Goal: Use online tool/utility: Utilize a website feature to perform a specific function

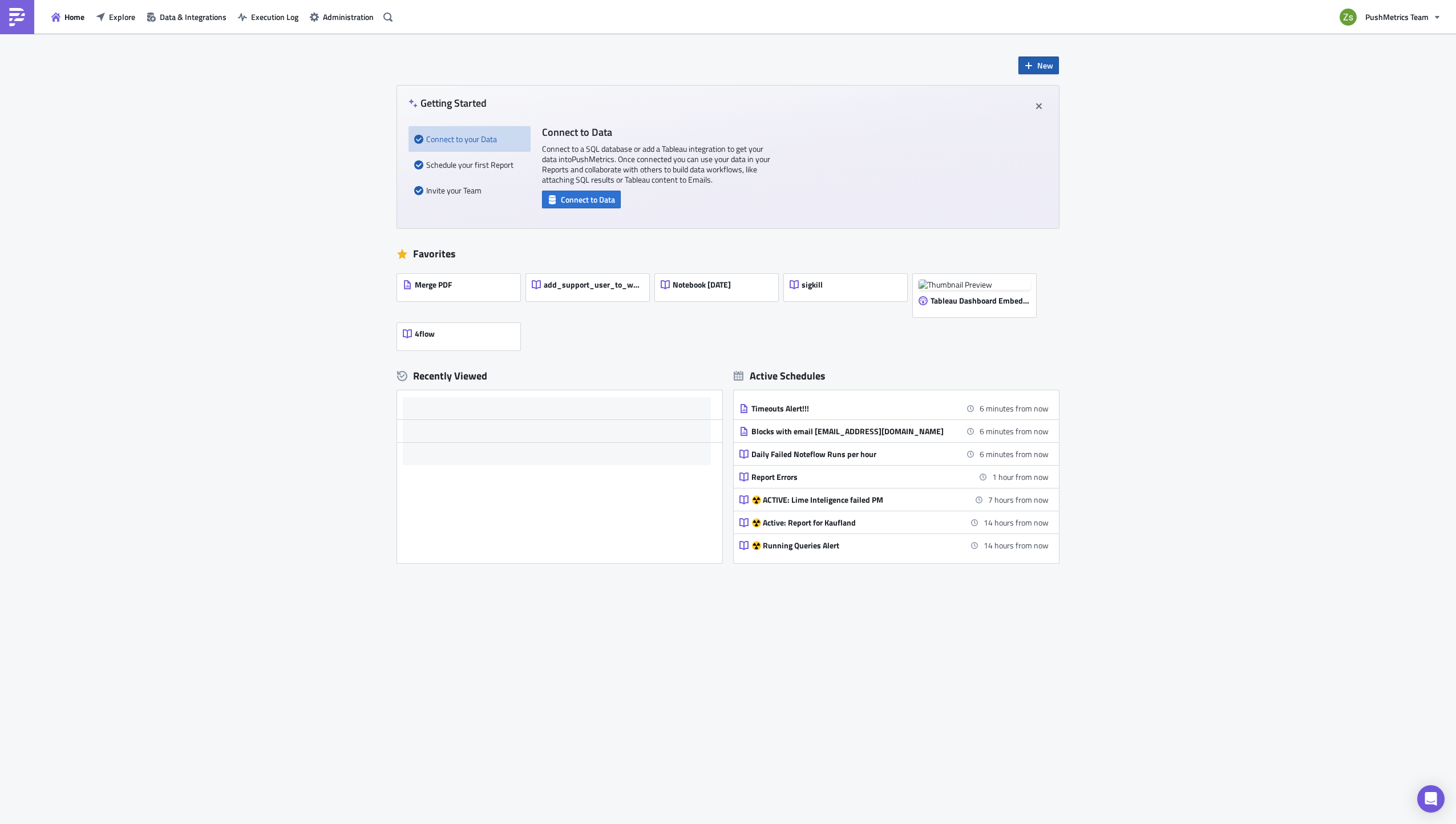
click at [1045, 64] on span "New" at bounding box center [1045, 64] width 16 height 12
click at [1079, 109] on div "Notebook" at bounding box center [1077, 111] width 76 height 12
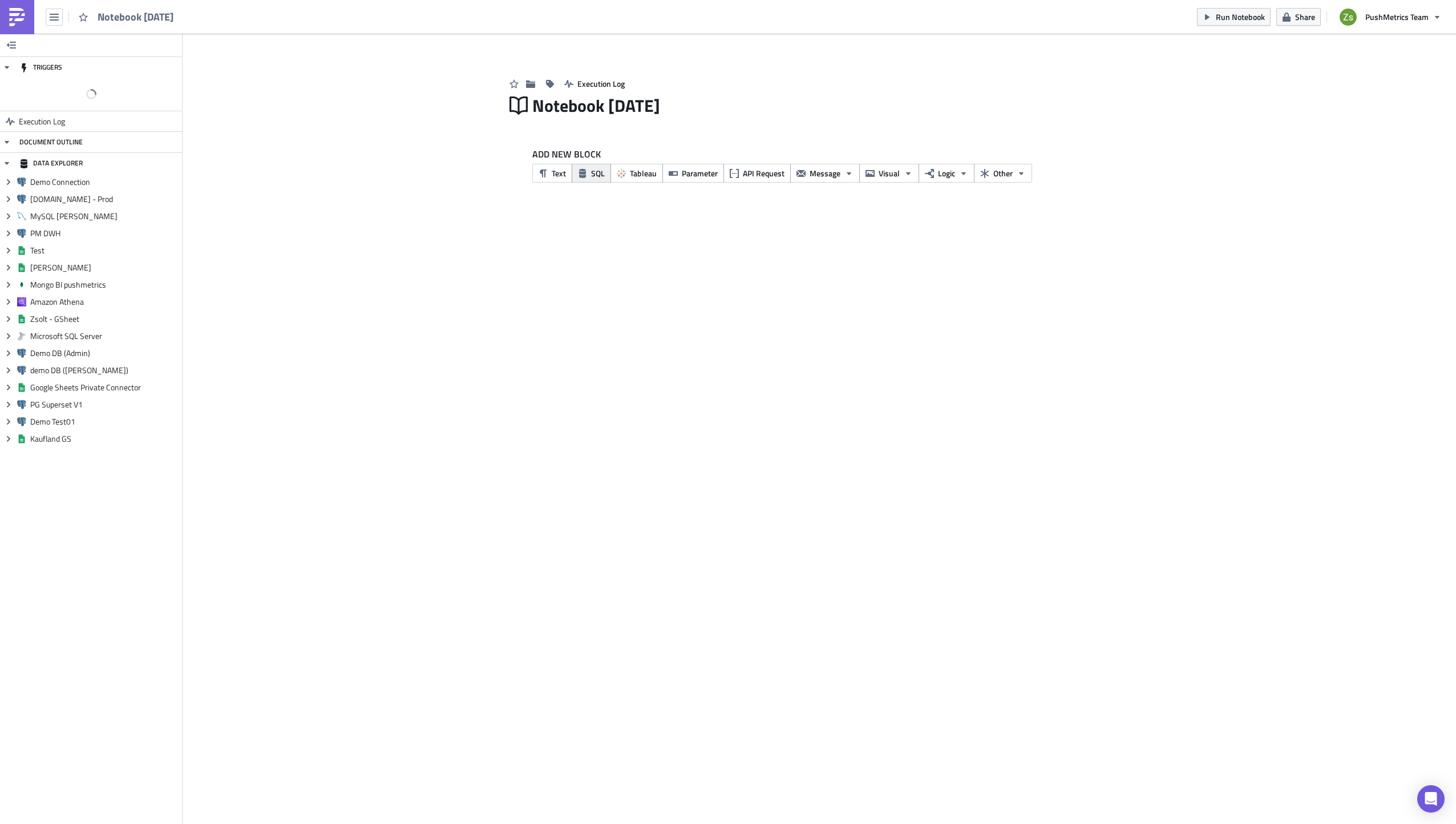
click at [602, 172] on span "SQL" at bounding box center [598, 173] width 14 height 12
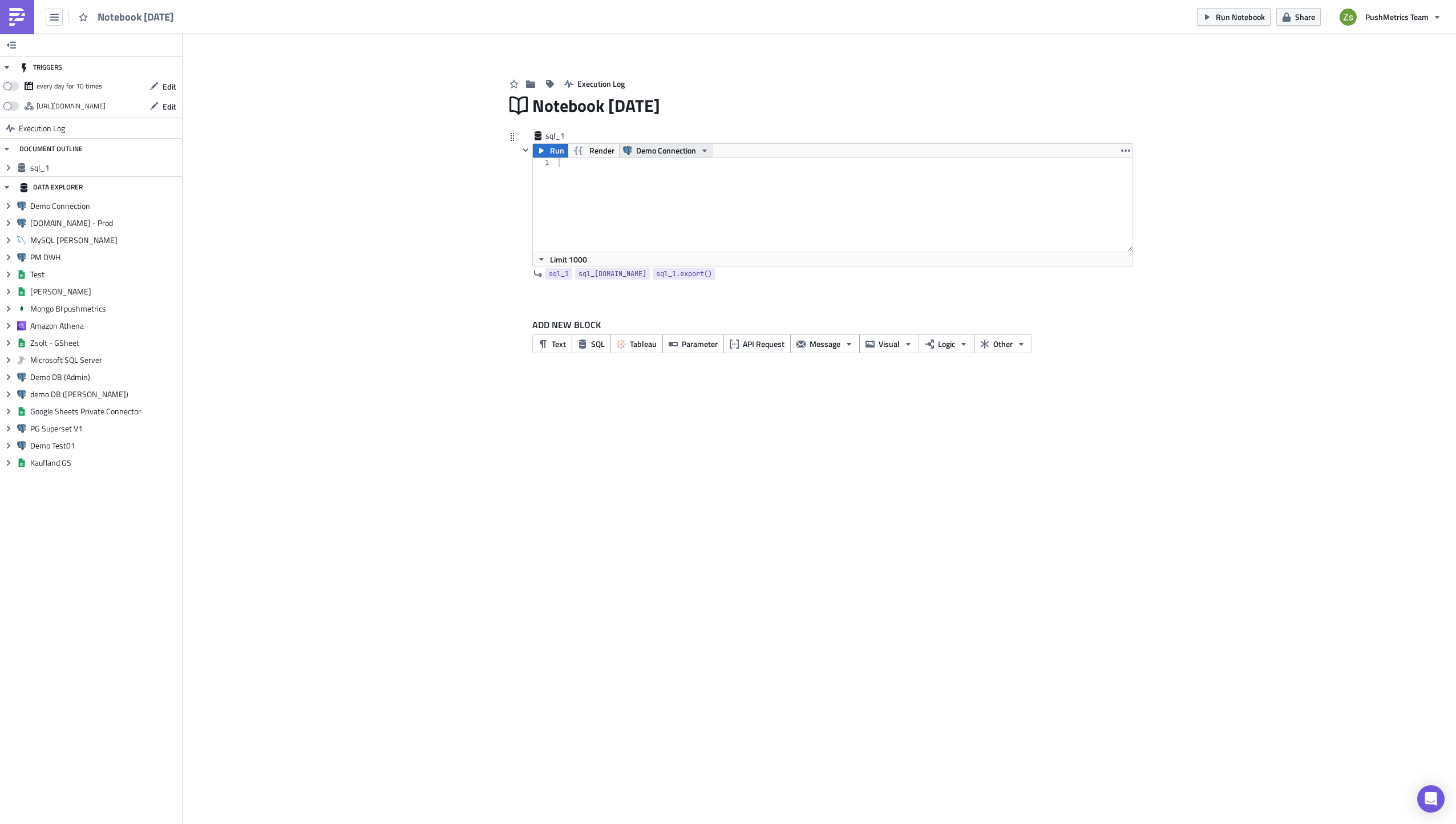
click at [684, 152] on span "Demo Connection" at bounding box center [666, 151] width 60 height 14
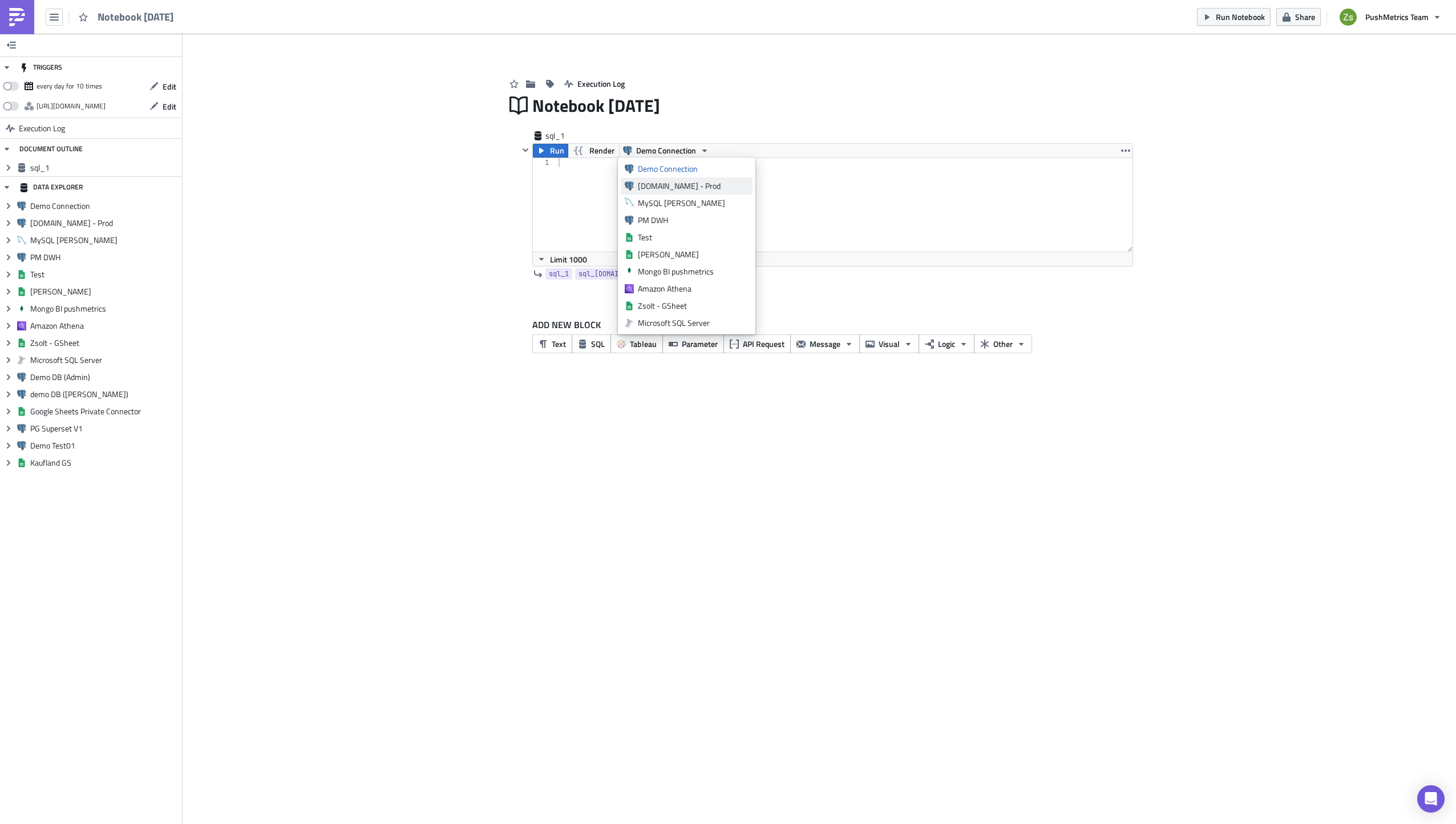
click at [682, 181] on div "[DOMAIN_NAME] - Prod" at bounding box center [693, 186] width 110 height 12
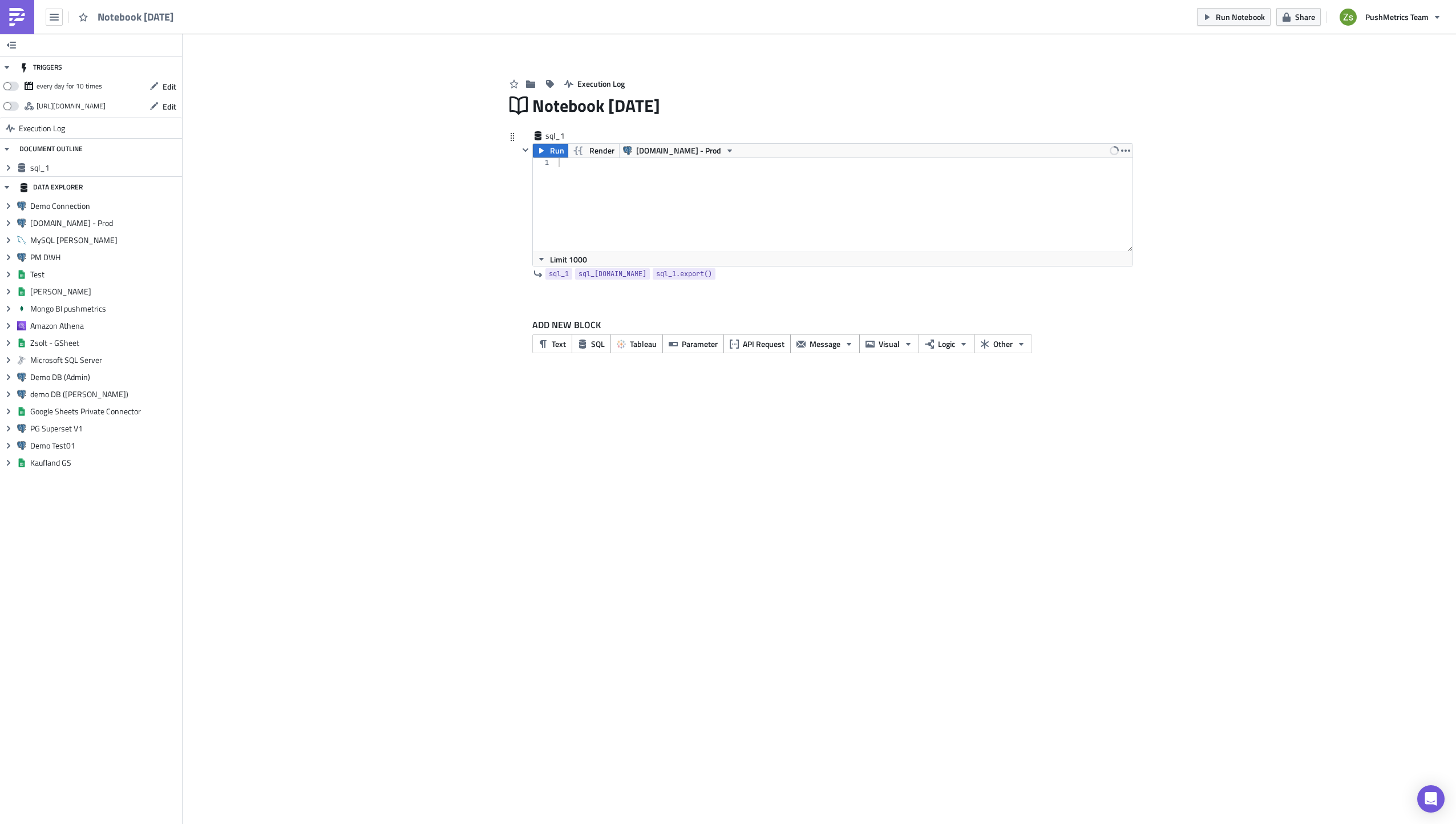
click at [690, 200] on div at bounding box center [845, 213] width 577 height 112
type textarea "select 1 as "one";"
click at [838, 343] on span "Message" at bounding box center [825, 343] width 31 height 12
click at [728, 304] on div "Slack" at bounding box center [736, 309] width 76 height 12
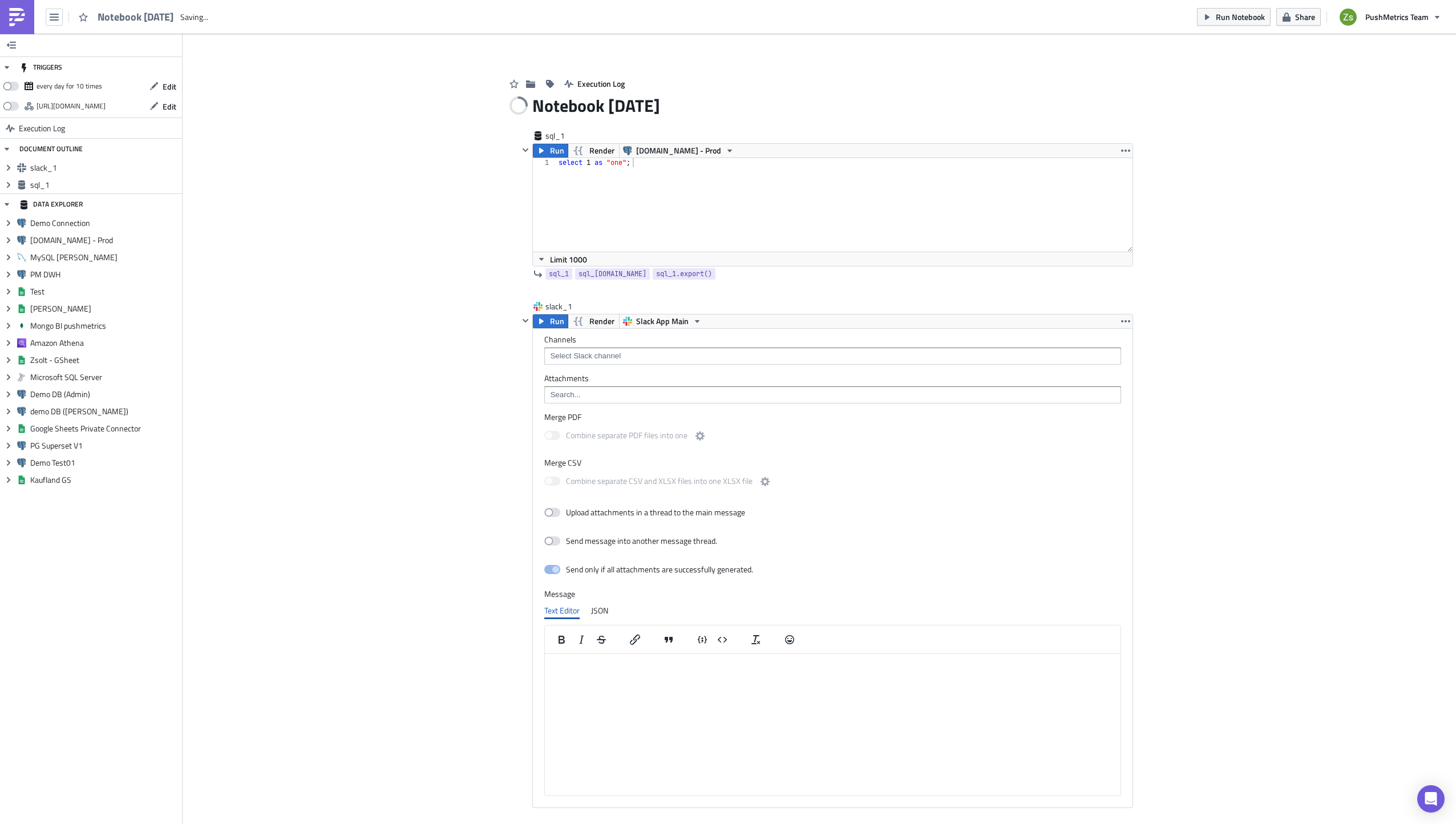
scroll to position [0, 0]
click at [615, 355] on input at bounding box center [832, 356] width 570 height 12
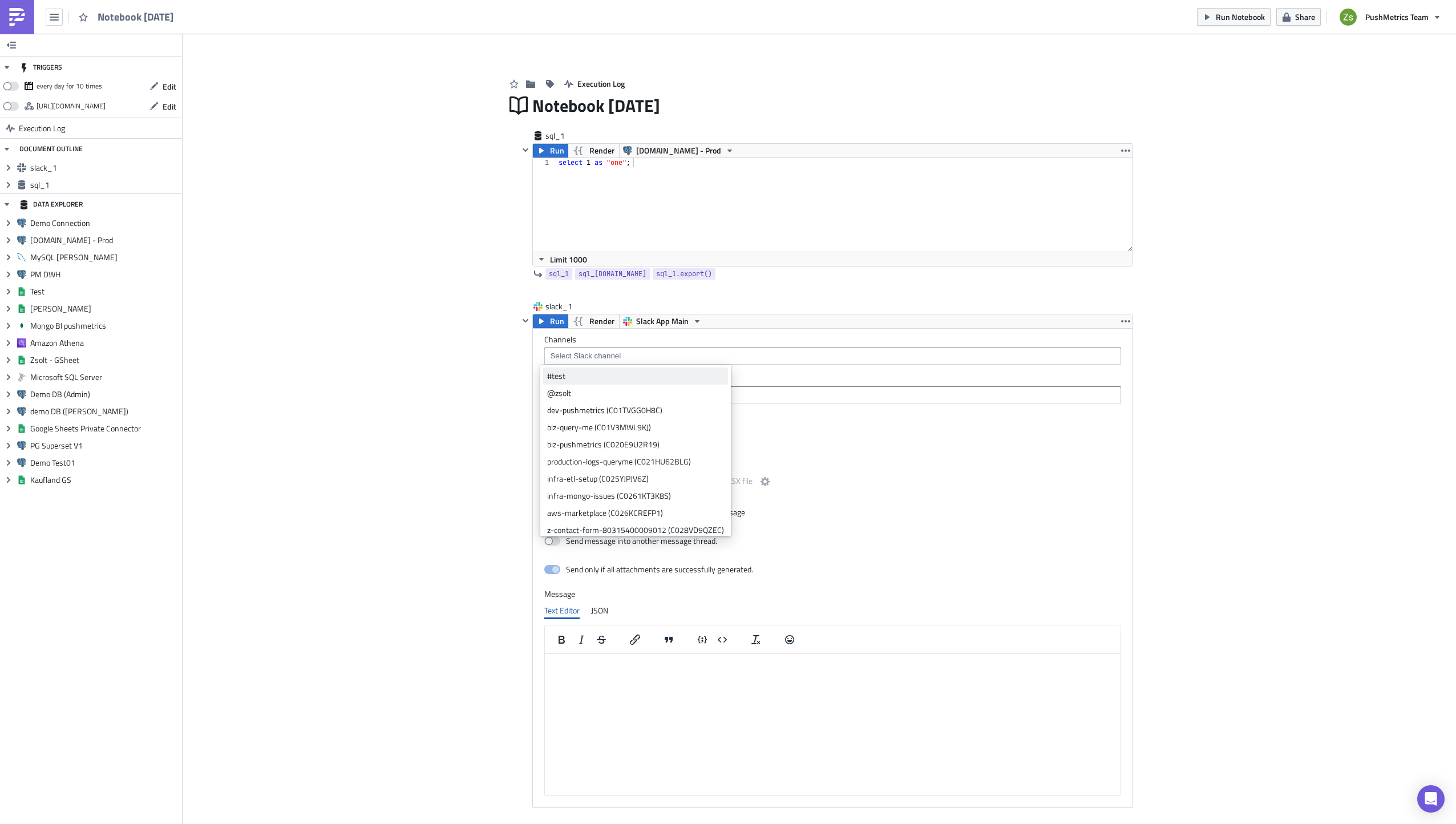
click at [617, 380] on div "#test" at bounding box center [635, 376] width 177 height 12
click at [826, 375] on label "Attachments" at bounding box center [832, 378] width 577 height 10
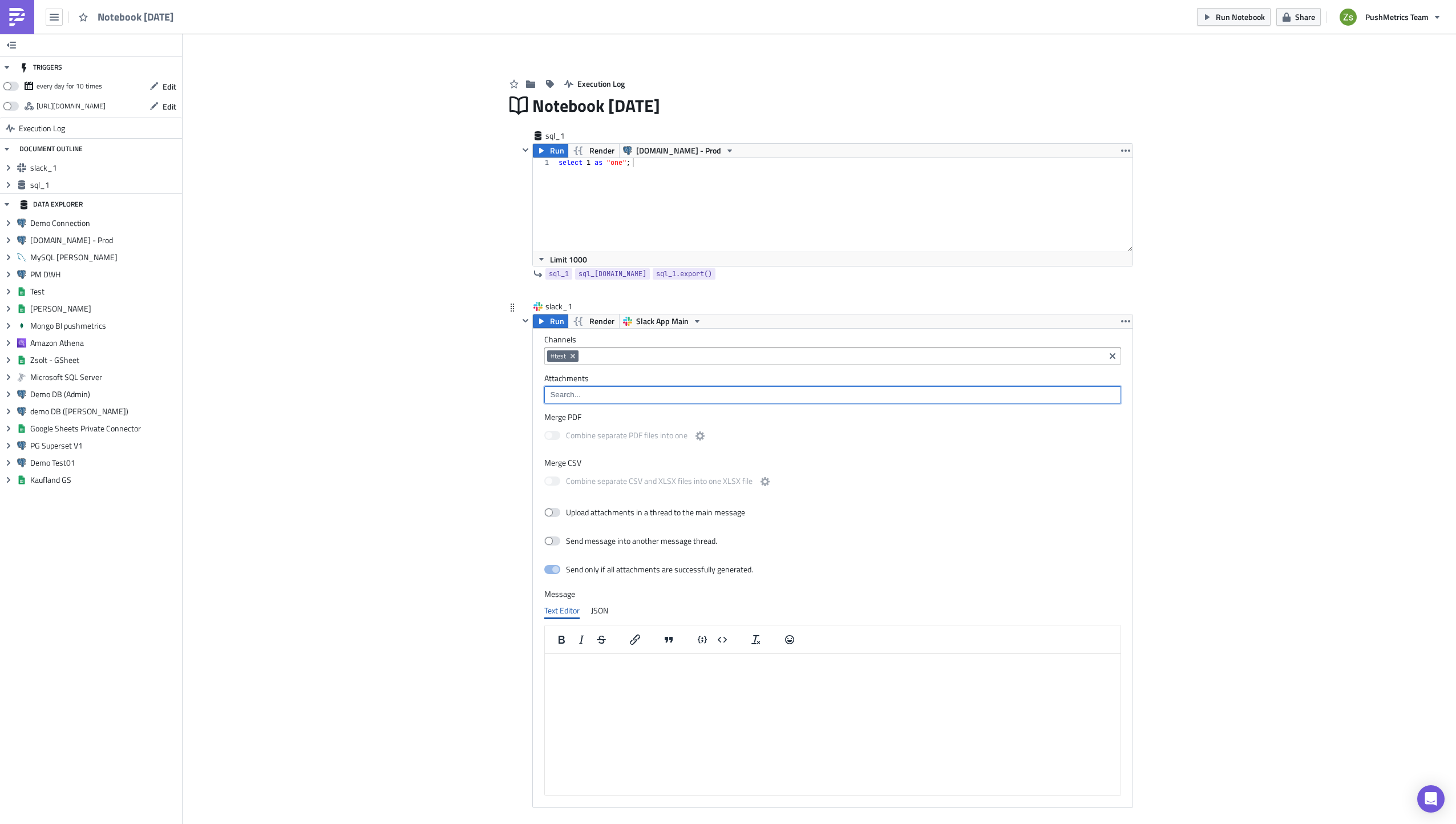
click at [689, 397] on input at bounding box center [832, 395] width 570 height 12
paste input "date_format"
type input "{{ sql_1.export(file_format='csv', filename=utils.ts | date_for)"
click at [707, 672] on html at bounding box center [832, 663] width 576 height 19
click at [591, 324] on span "Render" at bounding box center [602, 321] width 25 height 14
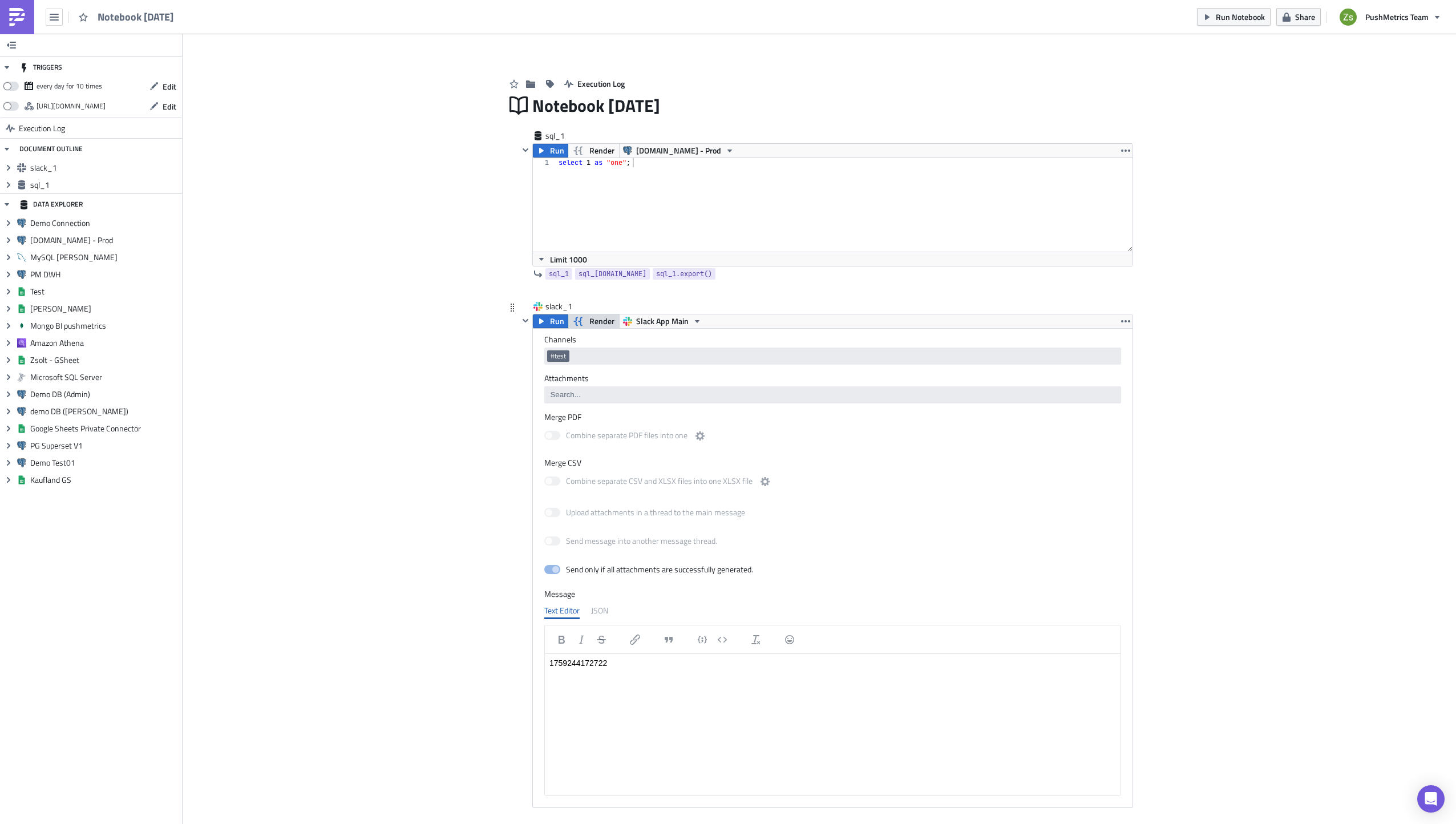
click at [591, 324] on span "Render" at bounding box center [602, 321] width 25 height 14
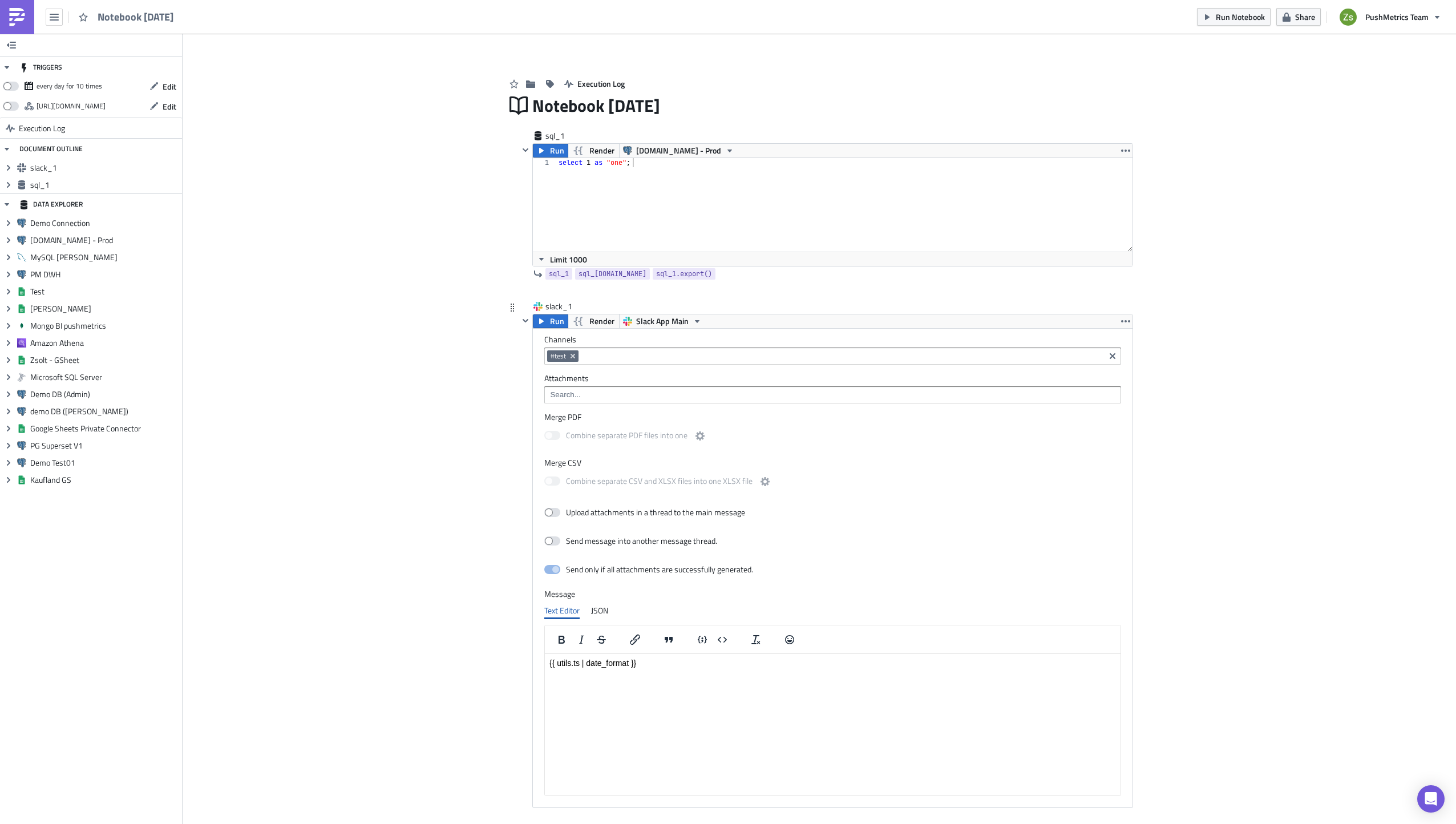
click at [570, 662] on p "{{ utils.ts | date_format }}" at bounding box center [833, 662] width 567 height 9
click at [583, 320] on button "Render" at bounding box center [594, 321] width 52 height 14
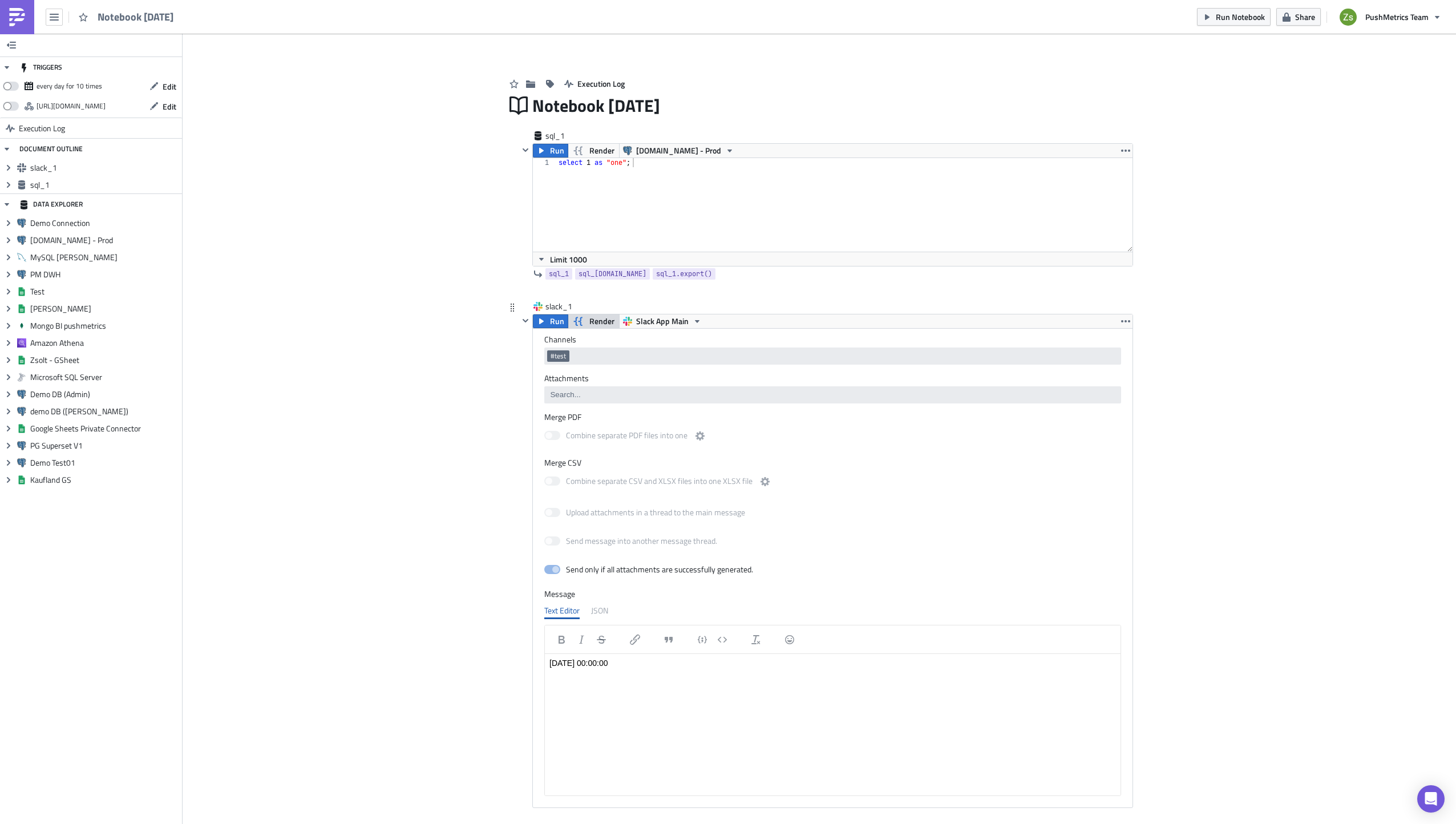
click at [583, 320] on button "Render" at bounding box center [594, 321] width 52 height 14
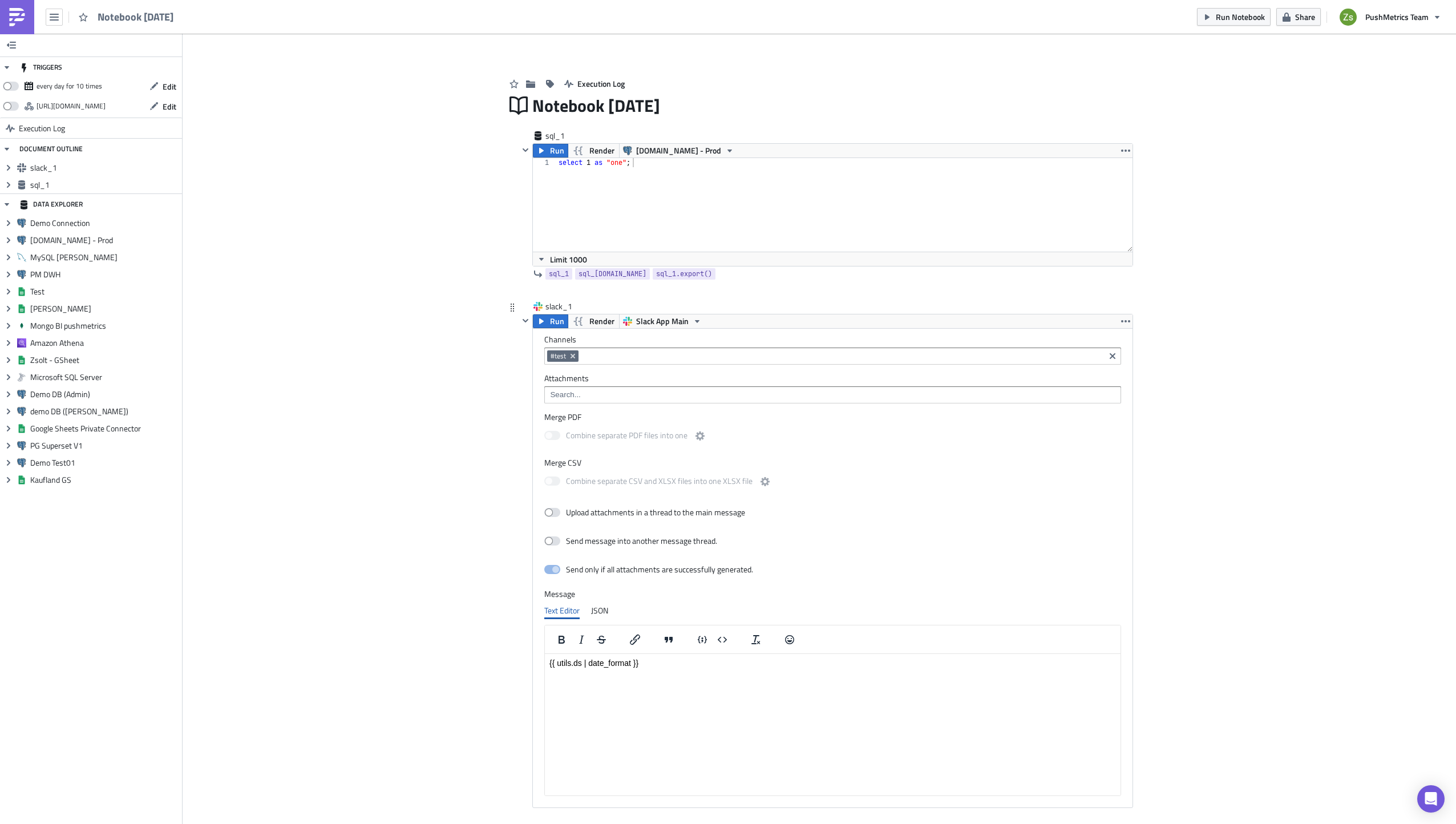
click at [630, 662] on p "{{ utils.ds | date_format }}" at bounding box center [833, 662] width 567 height 9
drag, startPoint x: 580, startPoint y: 661, endPoint x: 629, endPoint y: 690, distance: 56.9
click at [580, 661] on p "{{ utils.ds | date_format }}" at bounding box center [833, 662] width 567 height 9
click at [593, 323] on span "Render" at bounding box center [602, 321] width 25 height 14
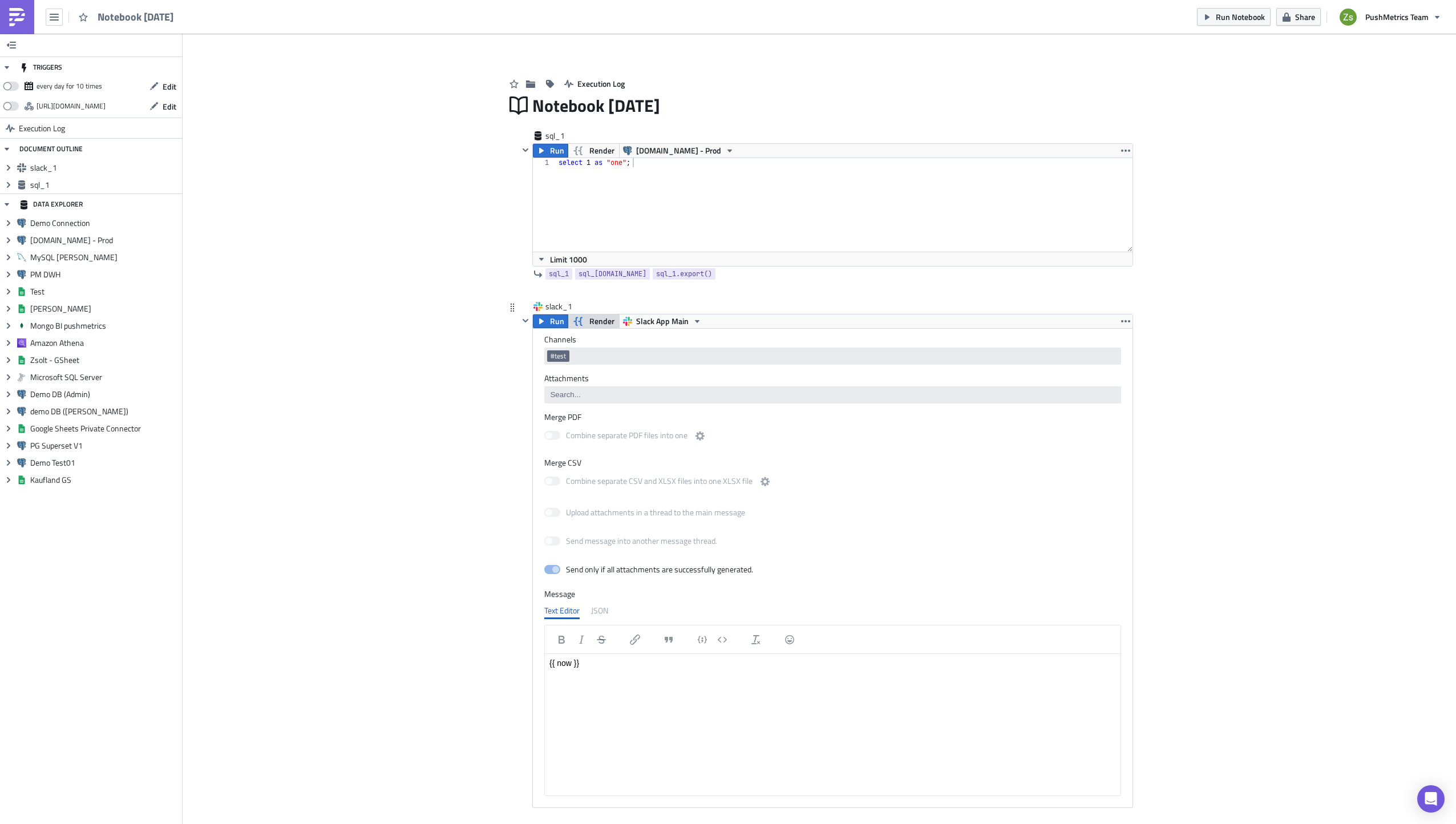
click at [593, 323] on span "Render" at bounding box center [602, 321] width 25 height 14
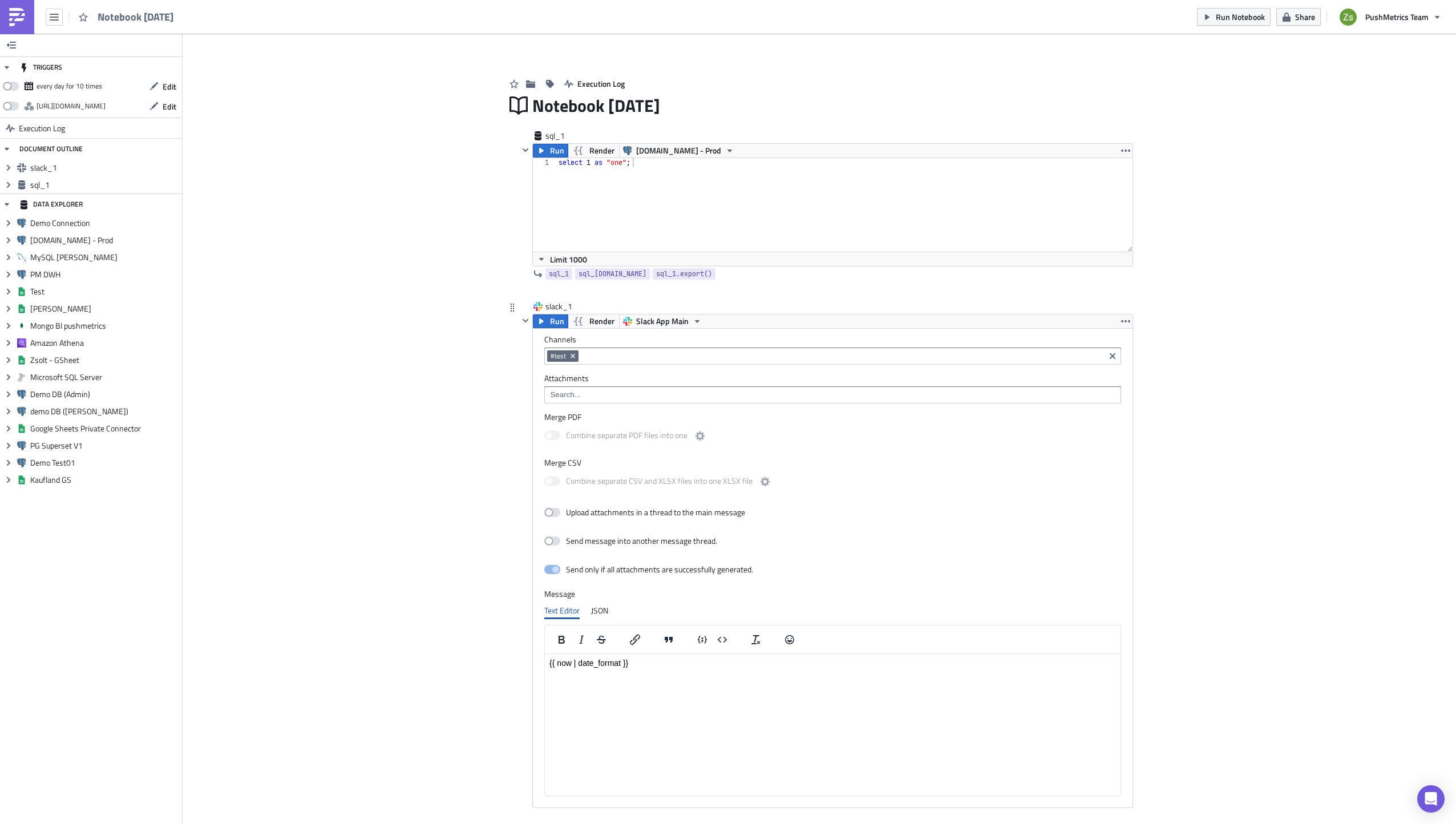
click at [572, 661] on p "{{ now | date_format }}" at bounding box center [833, 662] width 567 height 9
click at [593, 321] on span "Render" at bounding box center [602, 321] width 25 height 14
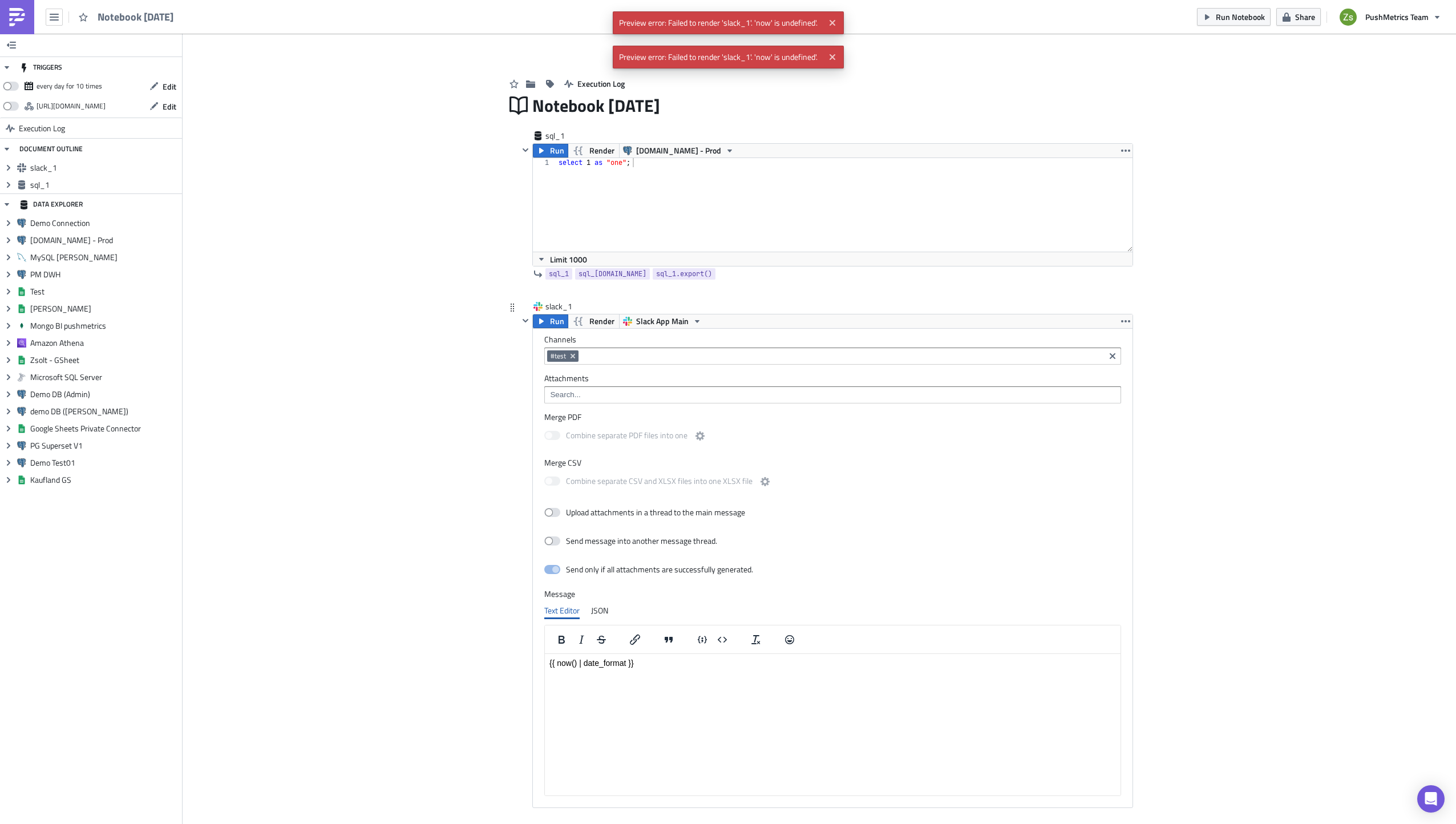
click at [584, 663] on p "{{ now() | date_format }}" at bounding box center [833, 662] width 567 height 9
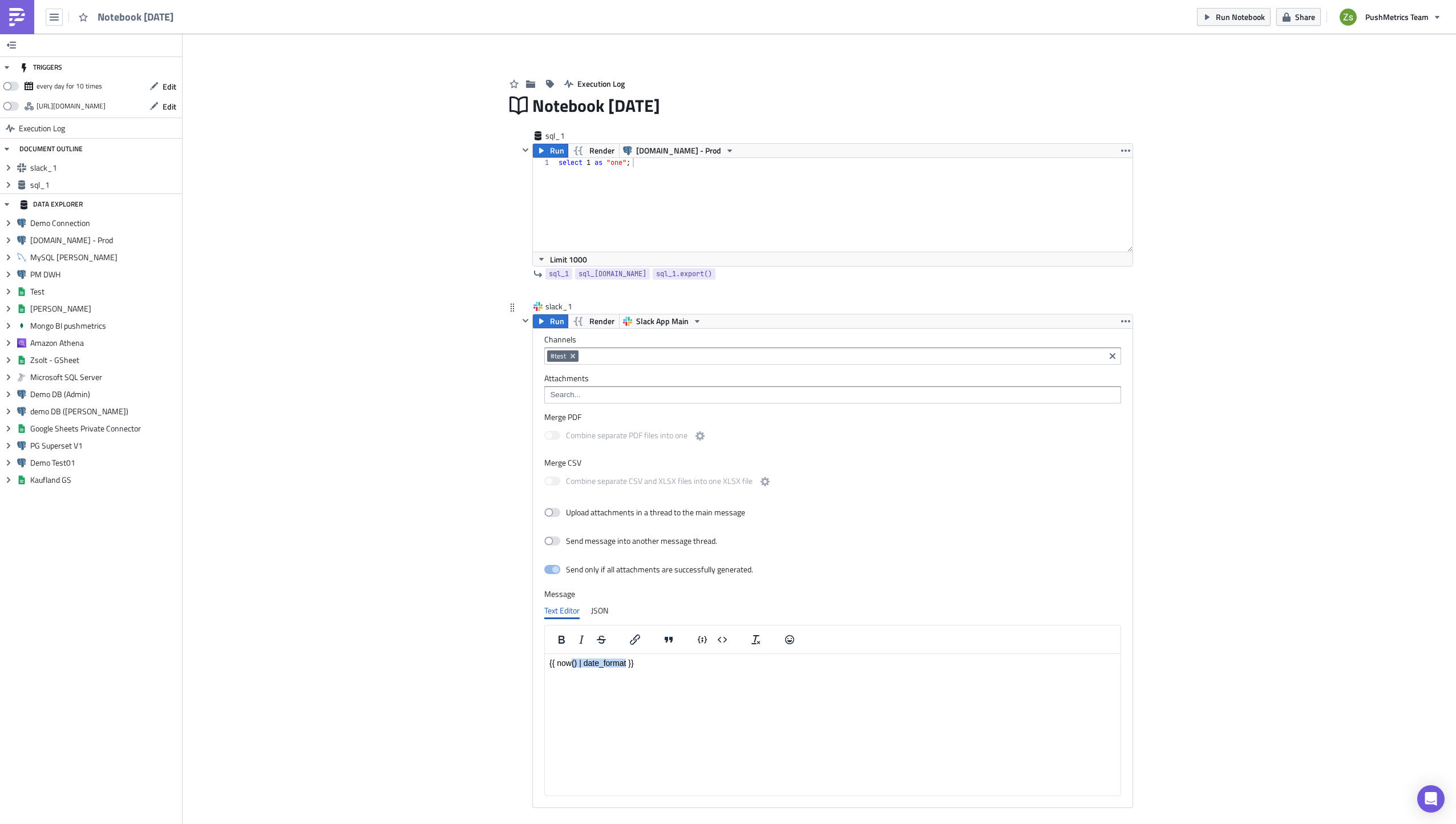
drag, startPoint x: 570, startPoint y: 665, endPoint x: 626, endPoint y: 664, distance: 56.0
click at [626, 664] on p "{{ now() | date_format }}" at bounding box center [833, 662] width 567 height 9
click at [589, 316] on span "Render" at bounding box center [602, 321] width 25 height 14
click at [578, 665] on p "{{ now 'U' }}" at bounding box center [833, 662] width 567 height 9
click at [589, 317] on span "Render" at bounding box center [602, 321] width 25 height 14
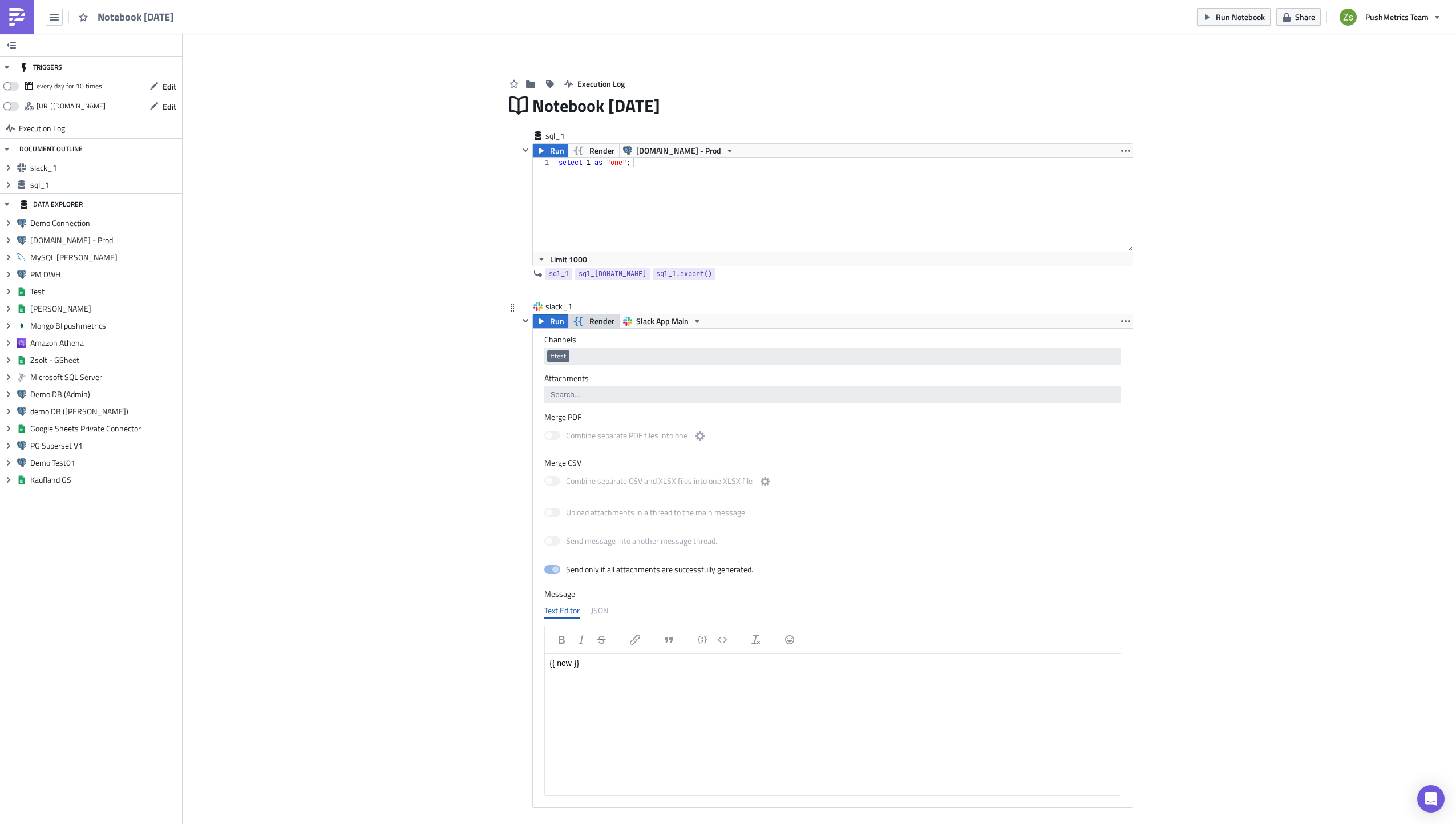
click at [589, 317] on span "Render" at bounding box center [602, 321] width 25 height 14
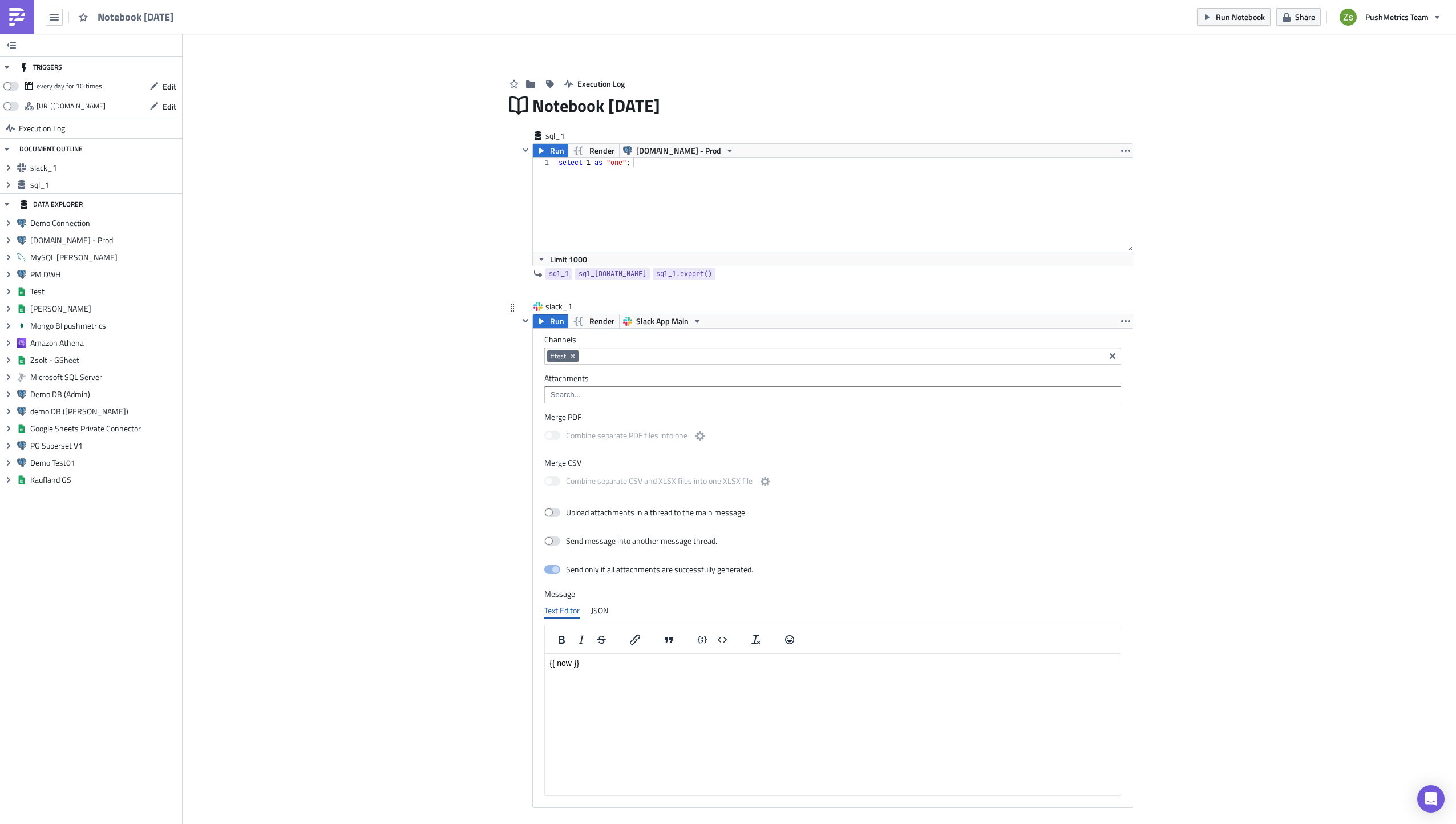
click at [567, 665] on p "{{ now }}" at bounding box center [833, 662] width 567 height 9
click at [591, 323] on span "Render" at bounding box center [602, 321] width 25 height 14
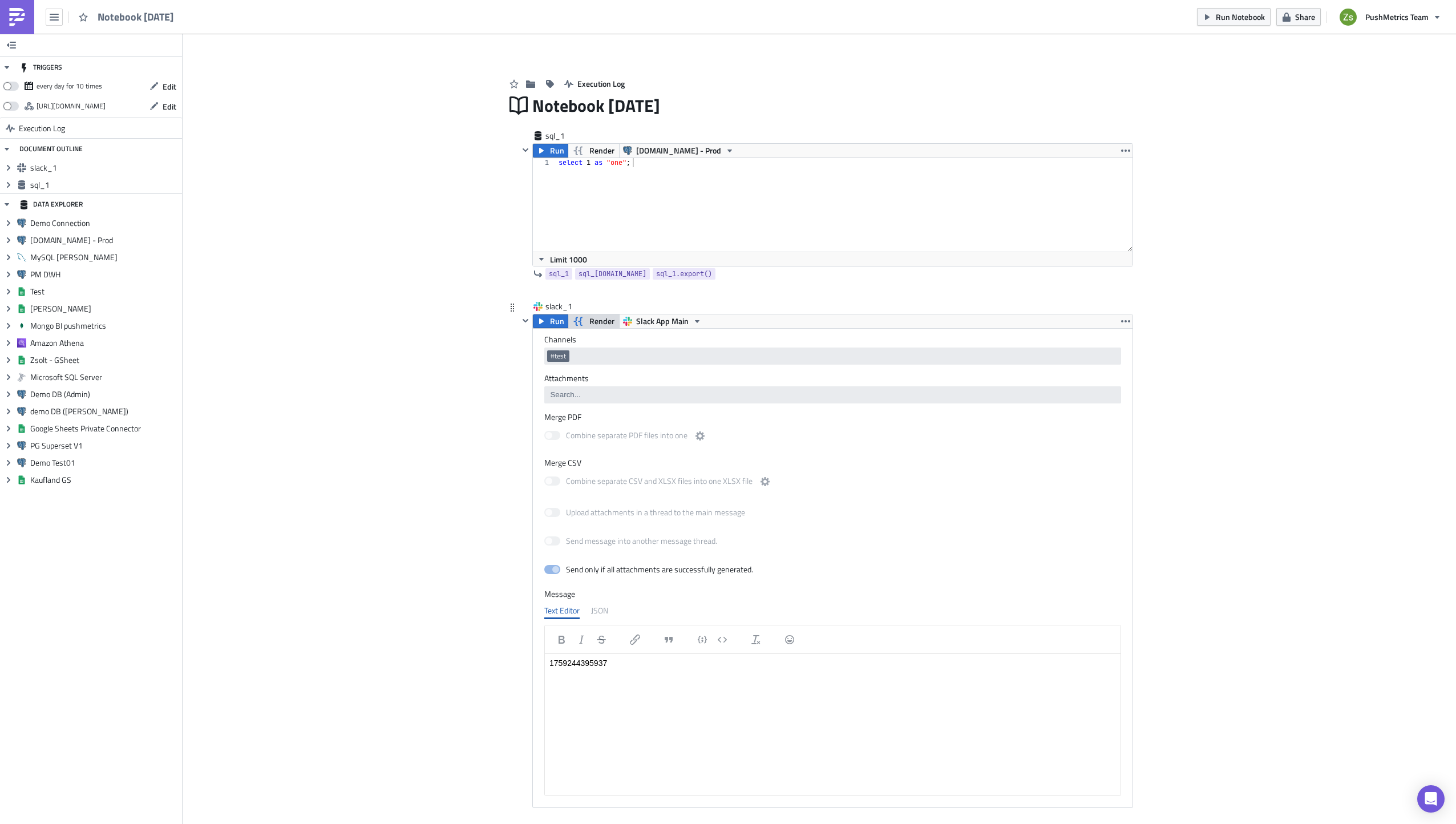
click at [591, 323] on span "Render" at bounding box center [602, 321] width 25 height 14
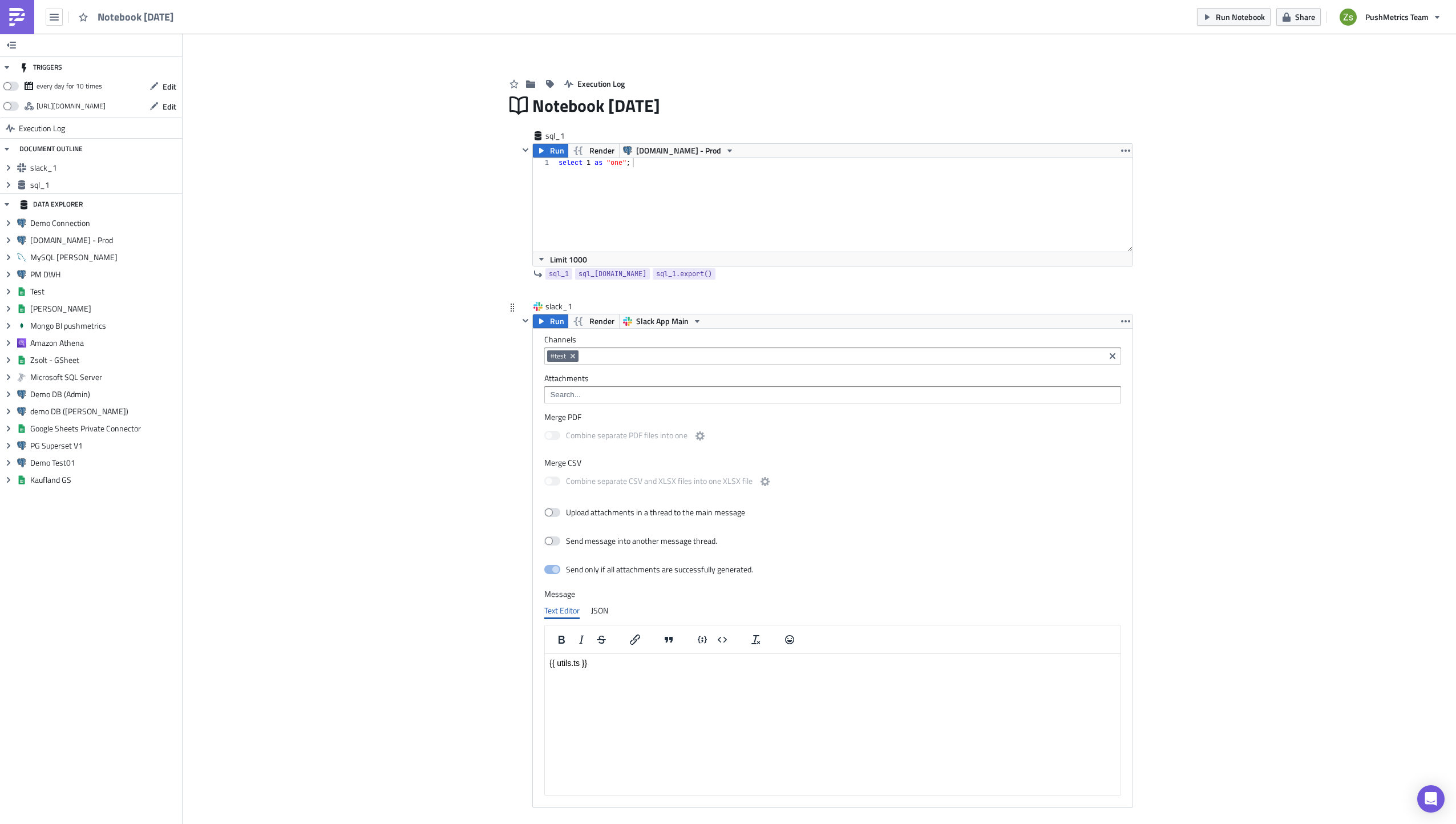
click at [637, 663] on p "{{ utils.ts }}" at bounding box center [833, 662] width 567 height 9
click at [601, 317] on span "Render" at bounding box center [602, 321] width 25 height 14
click at [639, 665] on p "{{ utils.ts | date_format }}" at bounding box center [833, 662] width 567 height 9
click at [590, 321] on span "Render" at bounding box center [602, 321] width 25 height 14
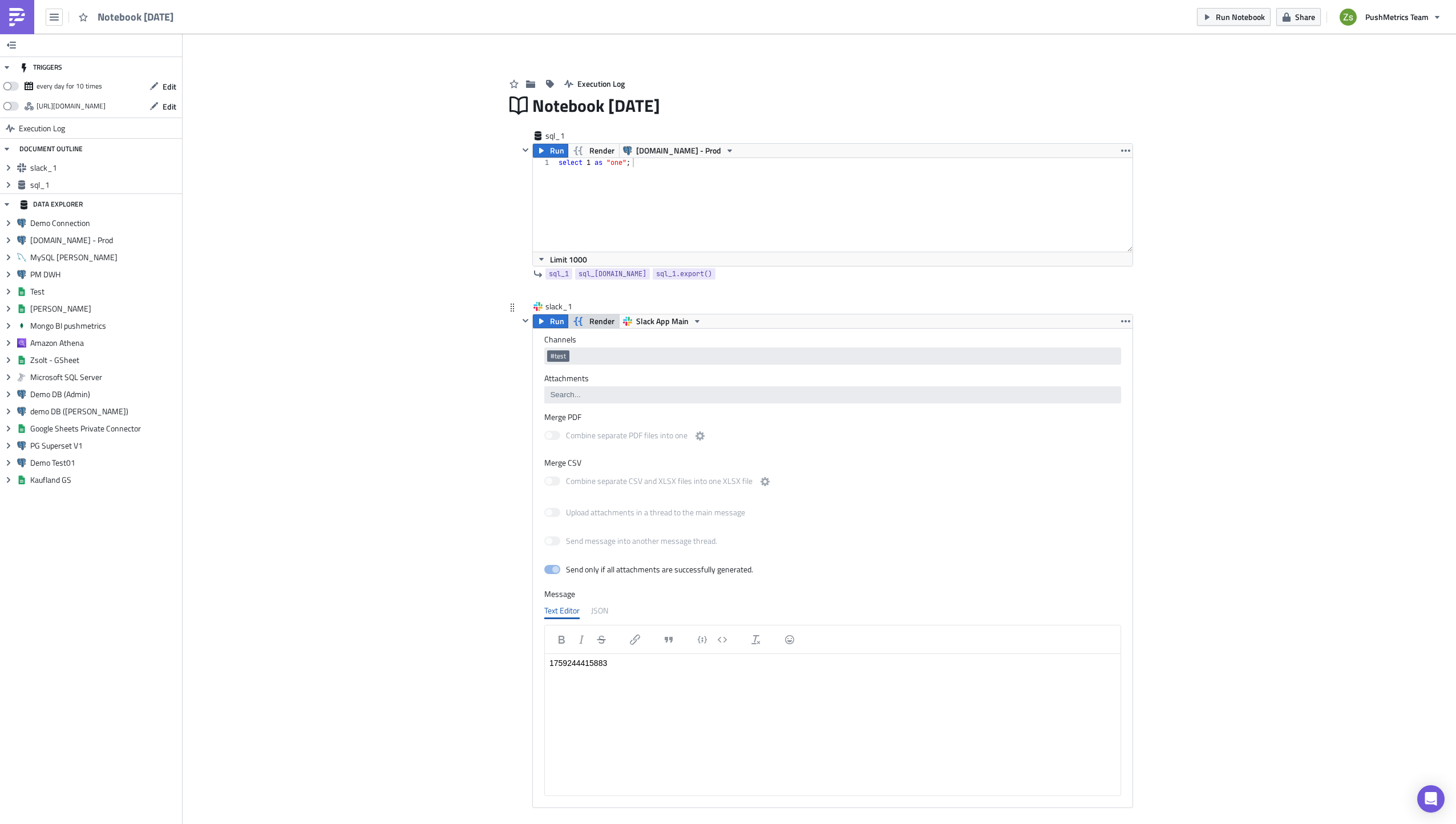
click at [590, 321] on span "Render" at bounding box center [602, 321] width 25 height 14
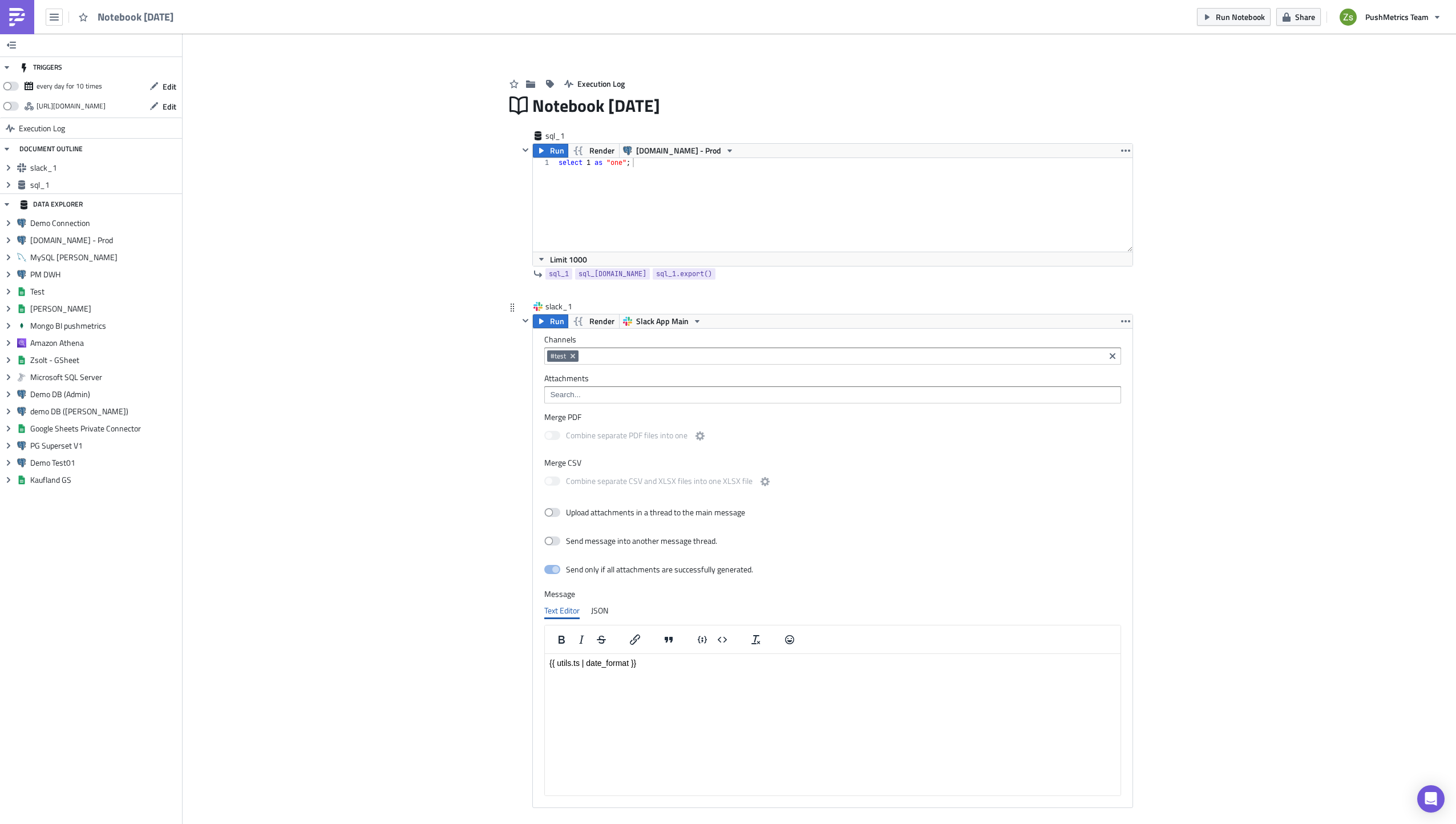
click at [840, 668] on html "{{ utils.ts | date_format }}" at bounding box center [832, 663] width 576 height 19
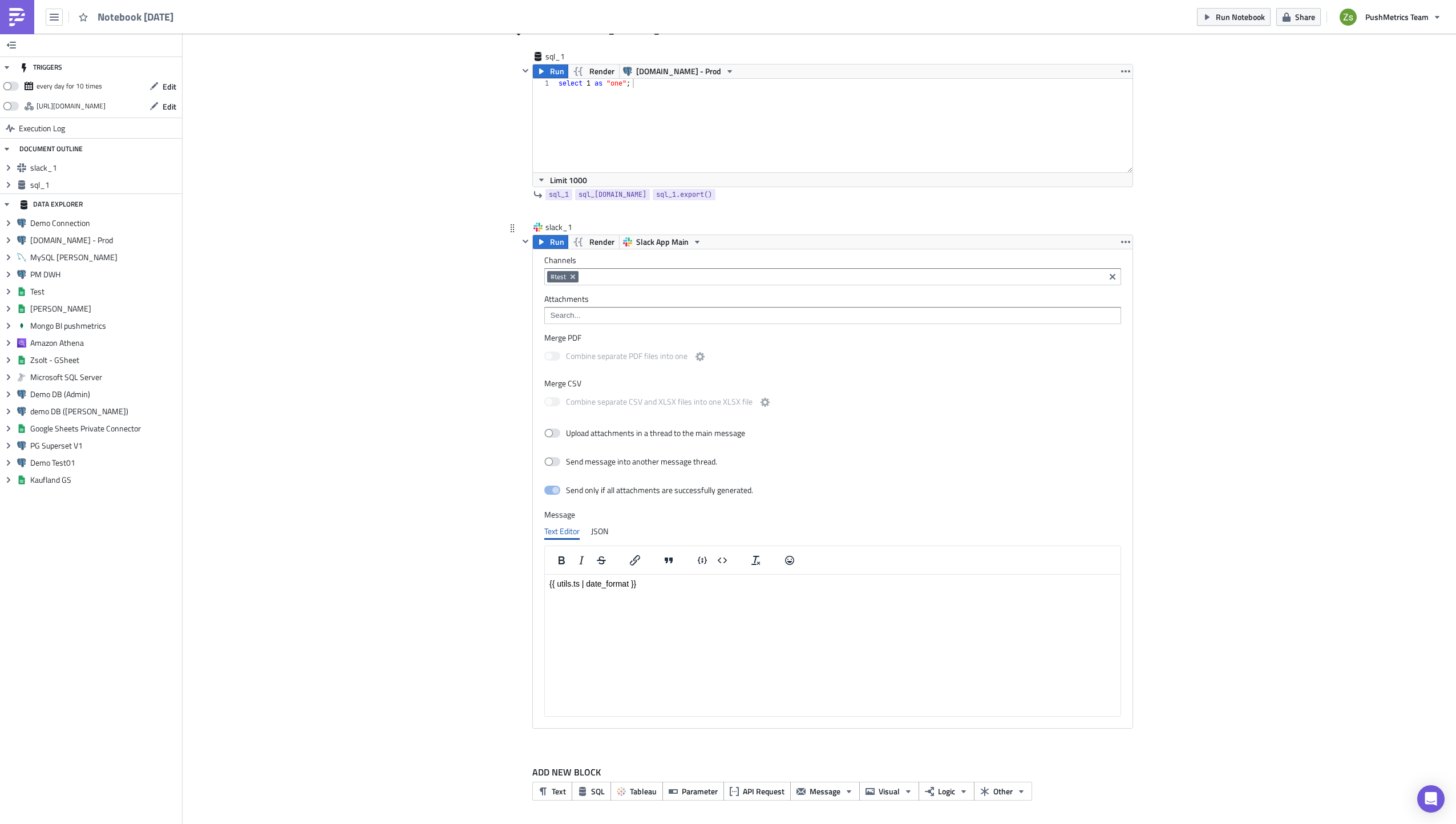
scroll to position [80, 0]
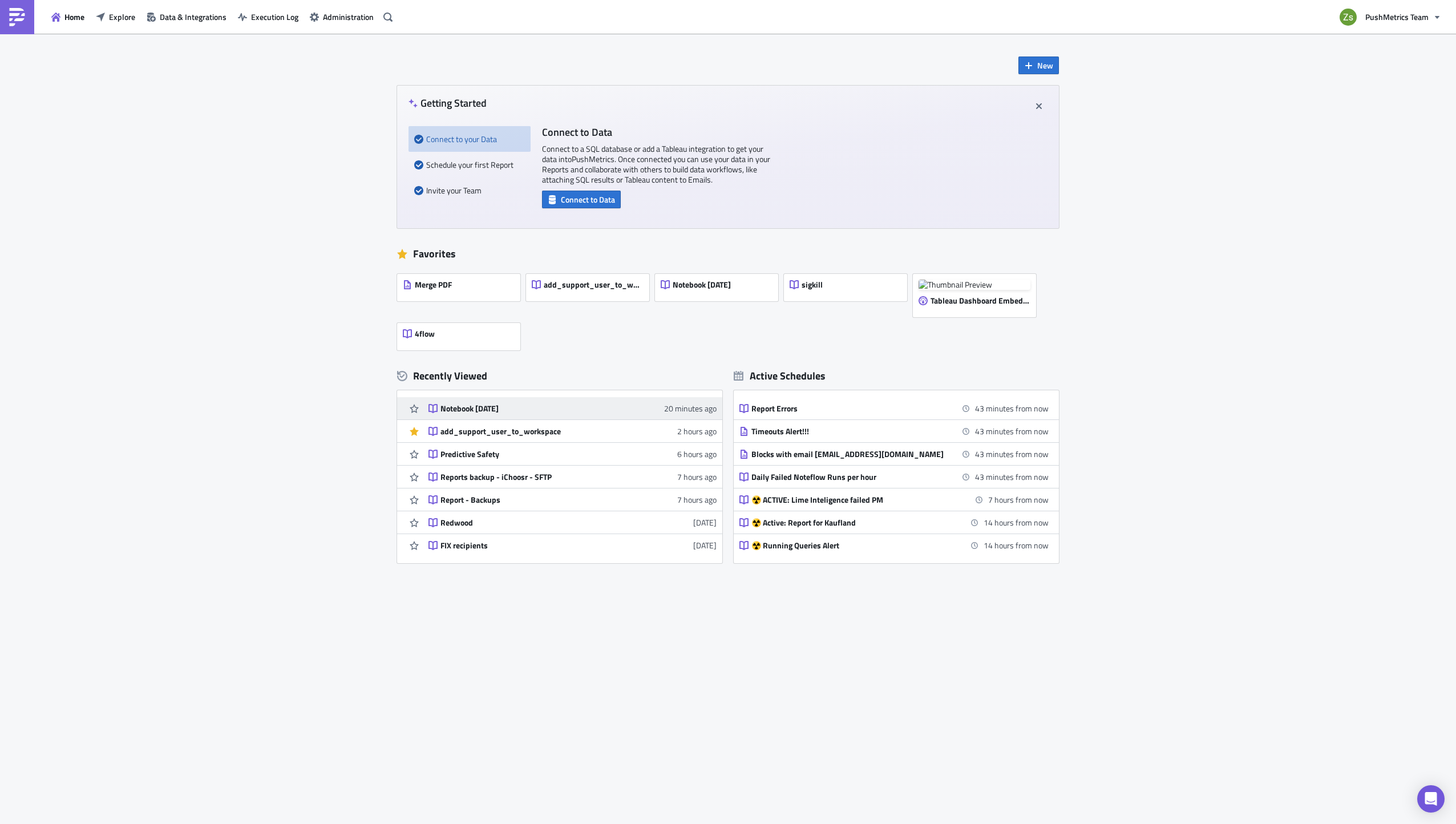
click at [567, 408] on div "Notebook [DATE]" at bounding box center [540, 408] width 200 height 10
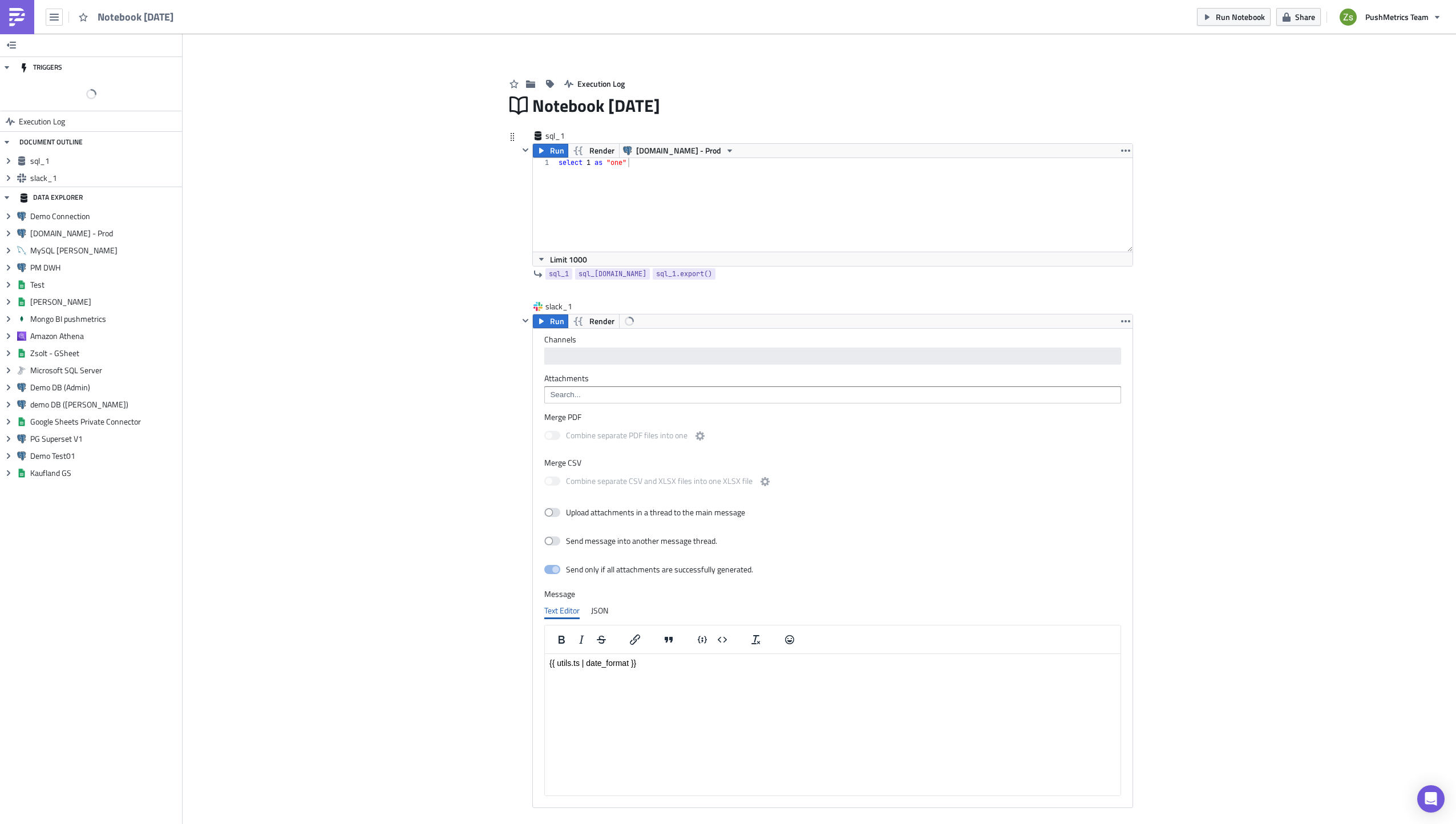
click at [750, 210] on div "select 1 as "one"" at bounding box center [845, 213] width 577 height 112
type textarea "select 1 as "one""
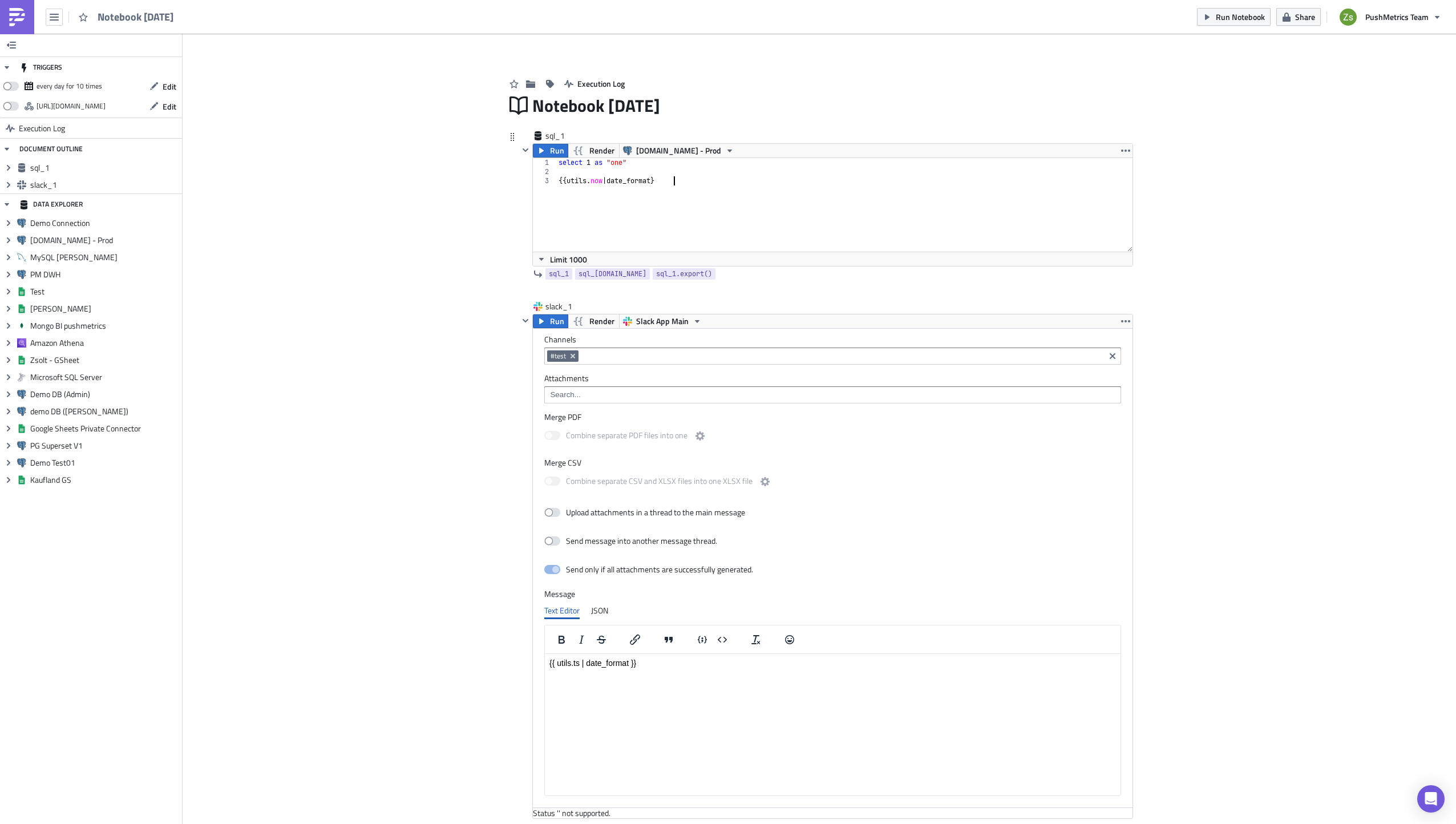
scroll to position [0, 9]
type textarea "{{ utils.now | date_format }}"
click at [601, 153] on span "Render" at bounding box center [602, 151] width 25 height 14
click at [611, 181] on div "select 1 as "one" {{ utils . now | date_format }}" at bounding box center [845, 213] width 576 height 112
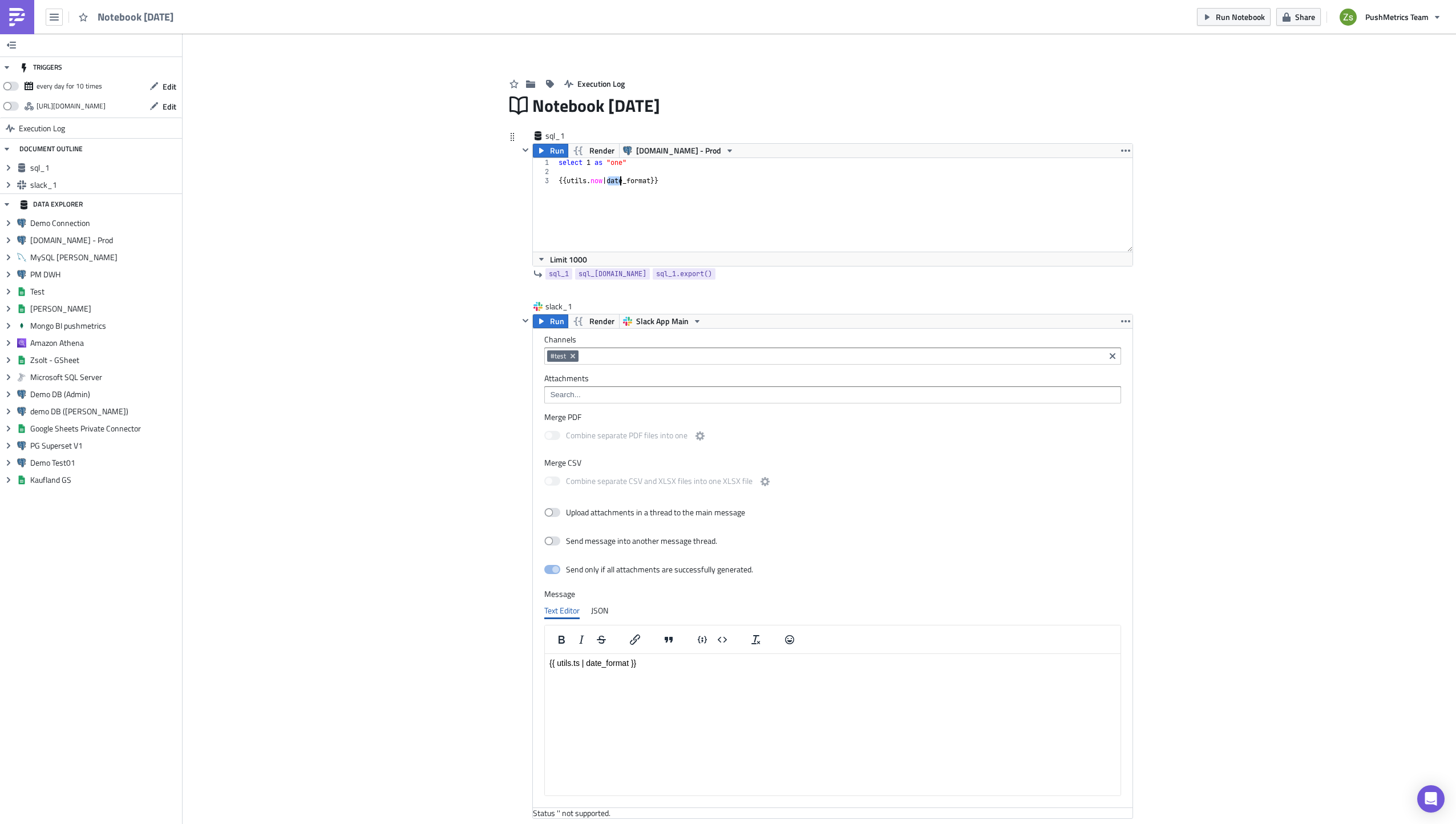
click at [611, 181] on div "select 1 as "one" {{ utils . now | date_format }}" at bounding box center [845, 213] width 576 height 112
click at [594, 156] on span "Render" at bounding box center [602, 151] width 25 height 14
click at [593, 156] on span "Render" at bounding box center [602, 151] width 25 height 14
